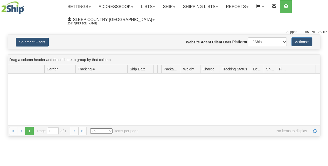
type input "From [DATE] To [DATE]"
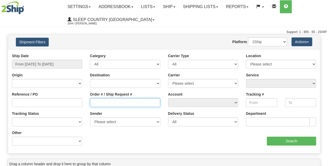
click at [103, 102] on input "Order # / Ship Request #" at bounding box center [125, 102] width 70 height 9
paste input "9000H955244"
type input "9000H955244"
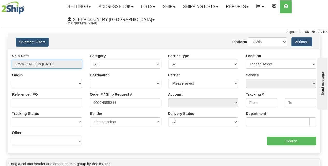
click at [44, 63] on input "From [DATE] To [DATE]" at bounding box center [47, 64] width 70 height 9
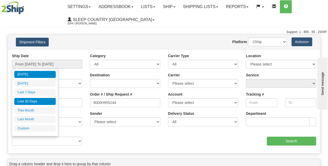
click at [41, 99] on li "Last 30 Days" at bounding box center [34, 101] width 41 height 7
type input "From [DATE] To [DATE]"
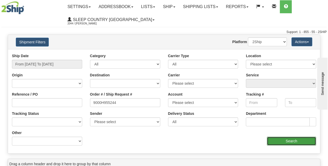
click at [287, 137] on input "Search" at bounding box center [292, 140] width 50 height 9
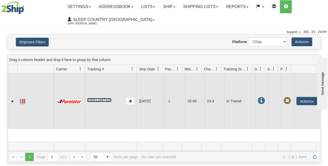
click at [90, 99] on link "335611967100" at bounding box center [99, 100] width 24 height 4
